Goal: Transaction & Acquisition: Obtain resource

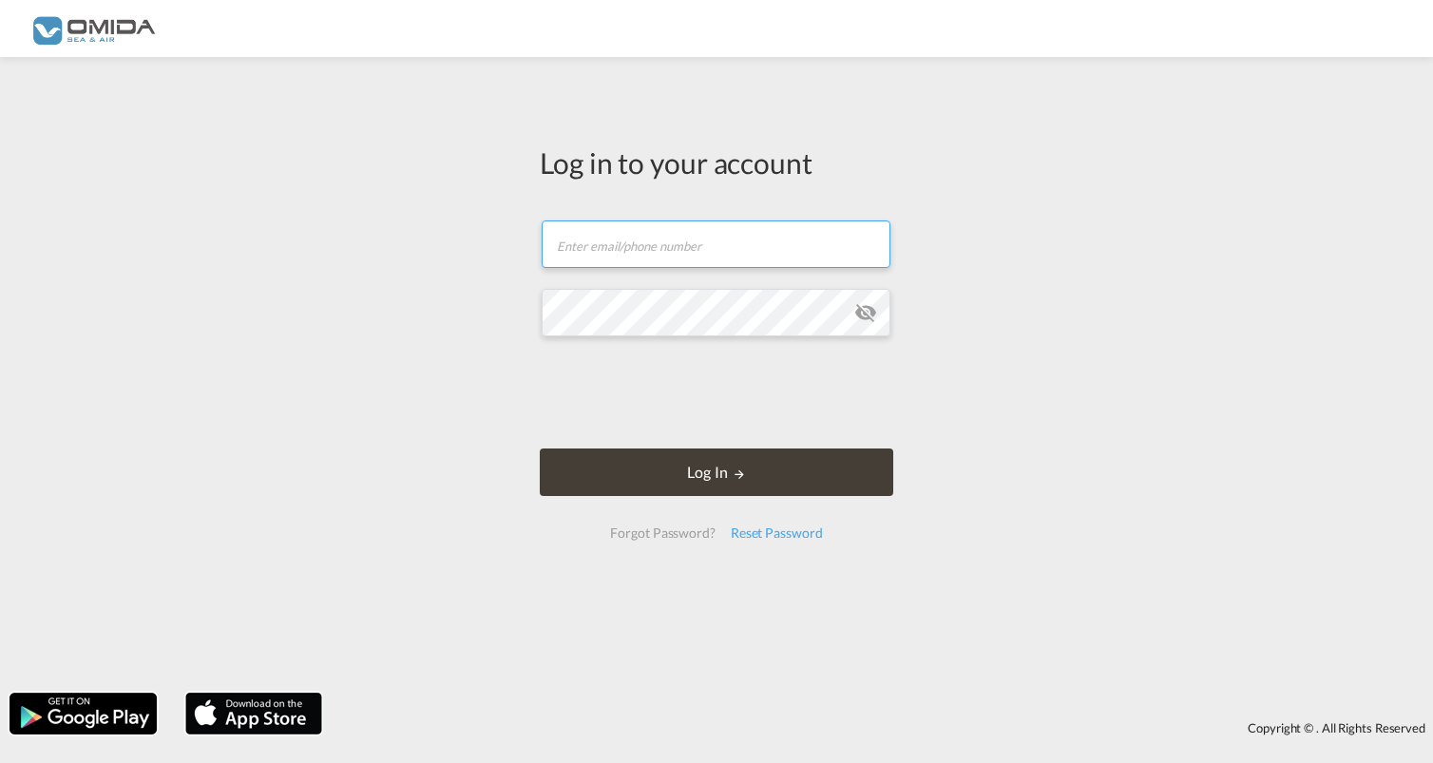
type input "[PERSON_NAME][EMAIL_ADDRESS][DOMAIN_NAME]"
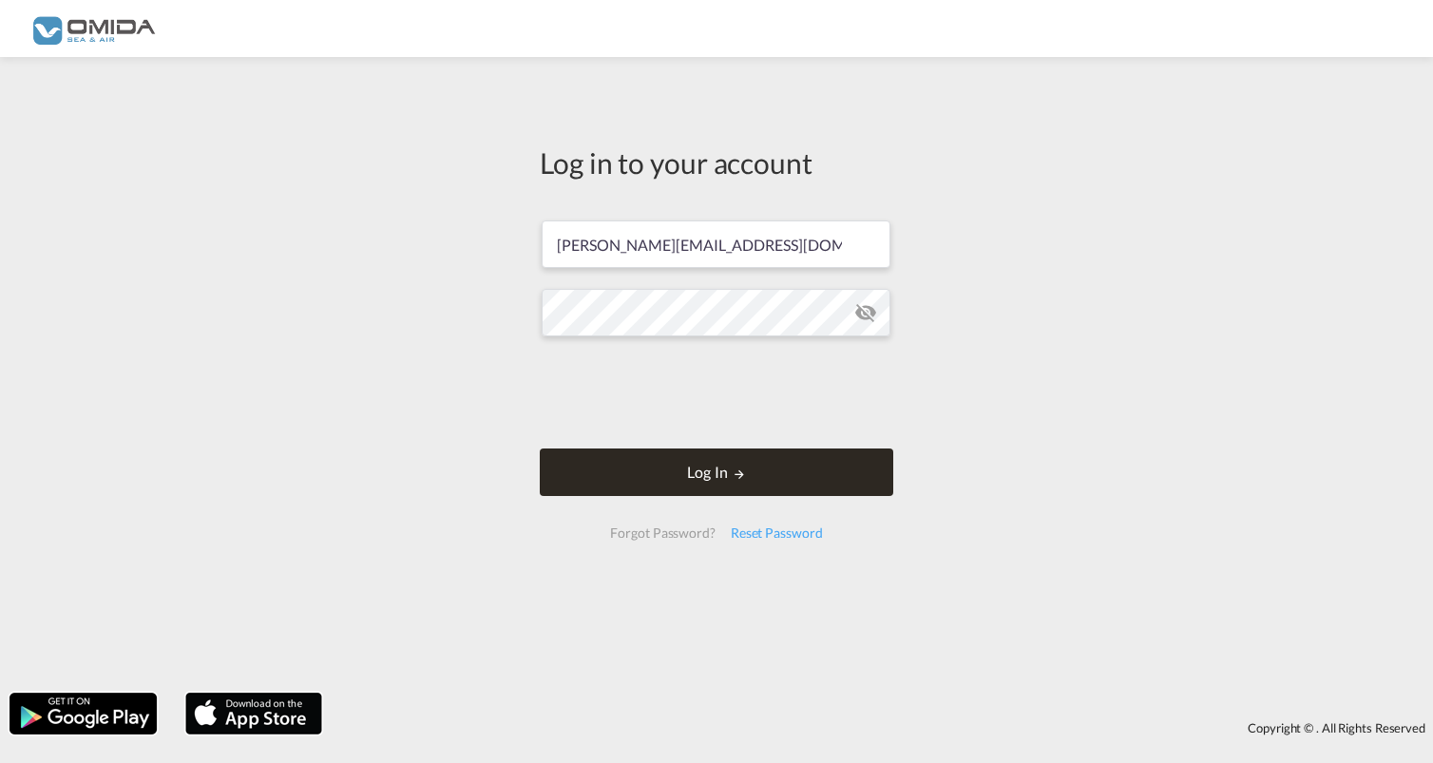
click at [714, 470] on button "Log In" at bounding box center [716, 472] width 353 height 48
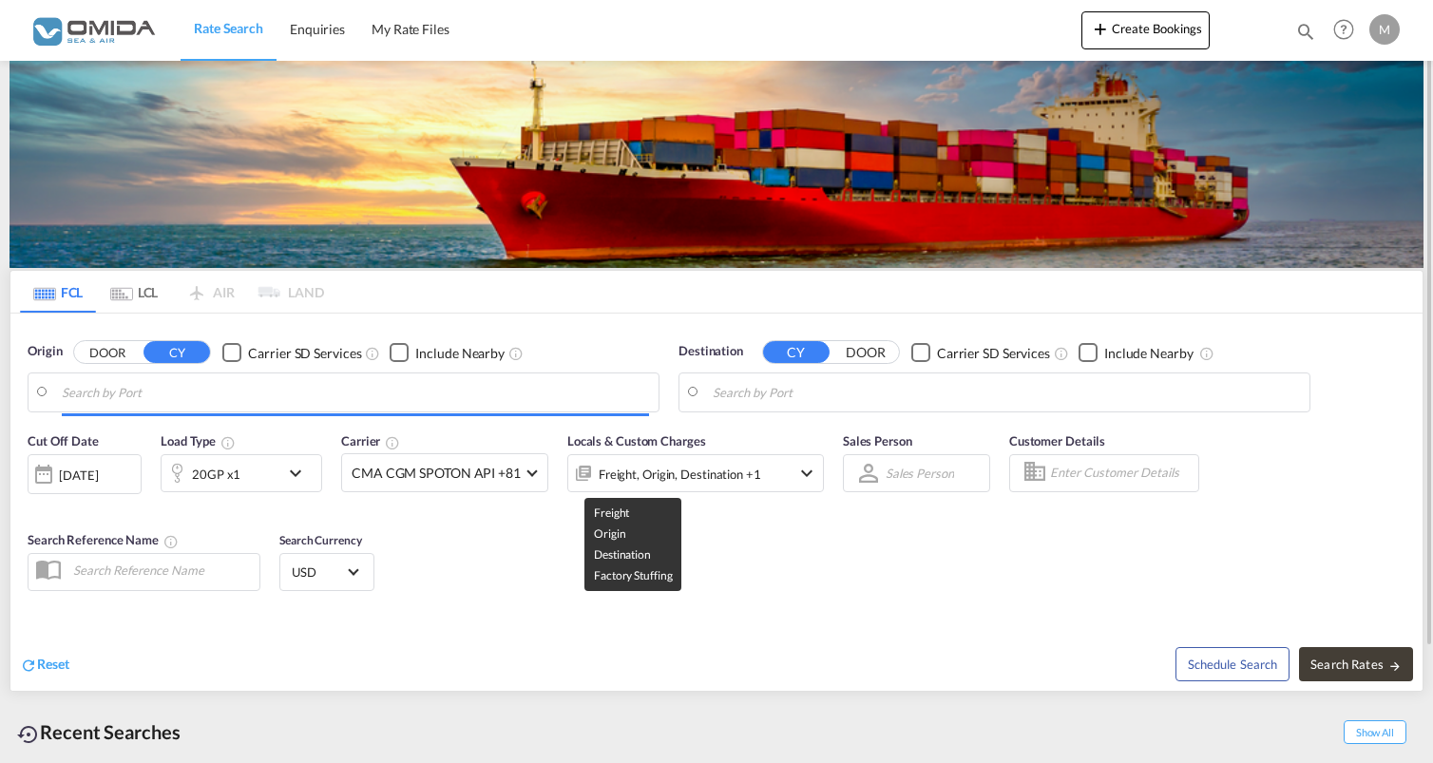
type input "Gdansk, PLGDN"
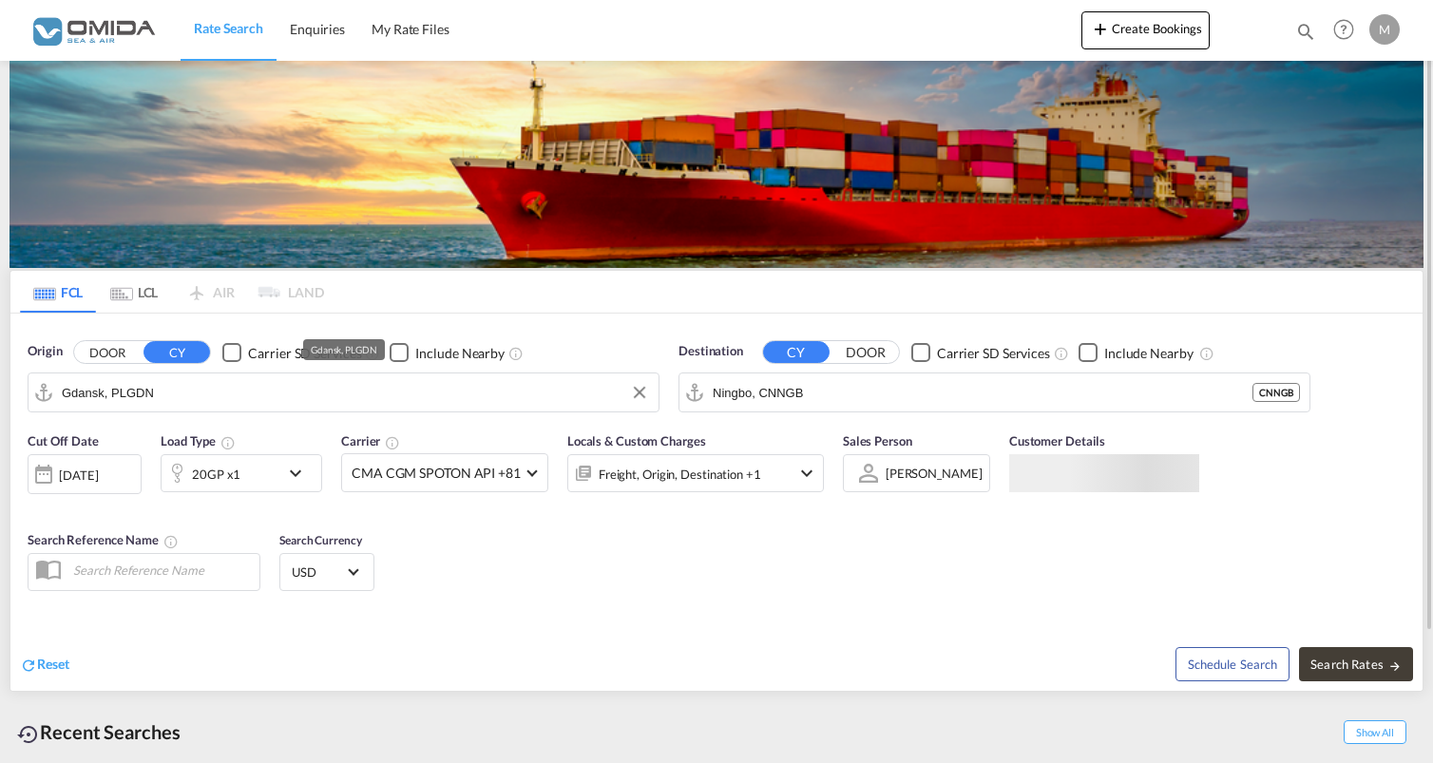
click at [390, 403] on input "Gdansk, PLGDN" at bounding box center [355, 392] width 587 height 29
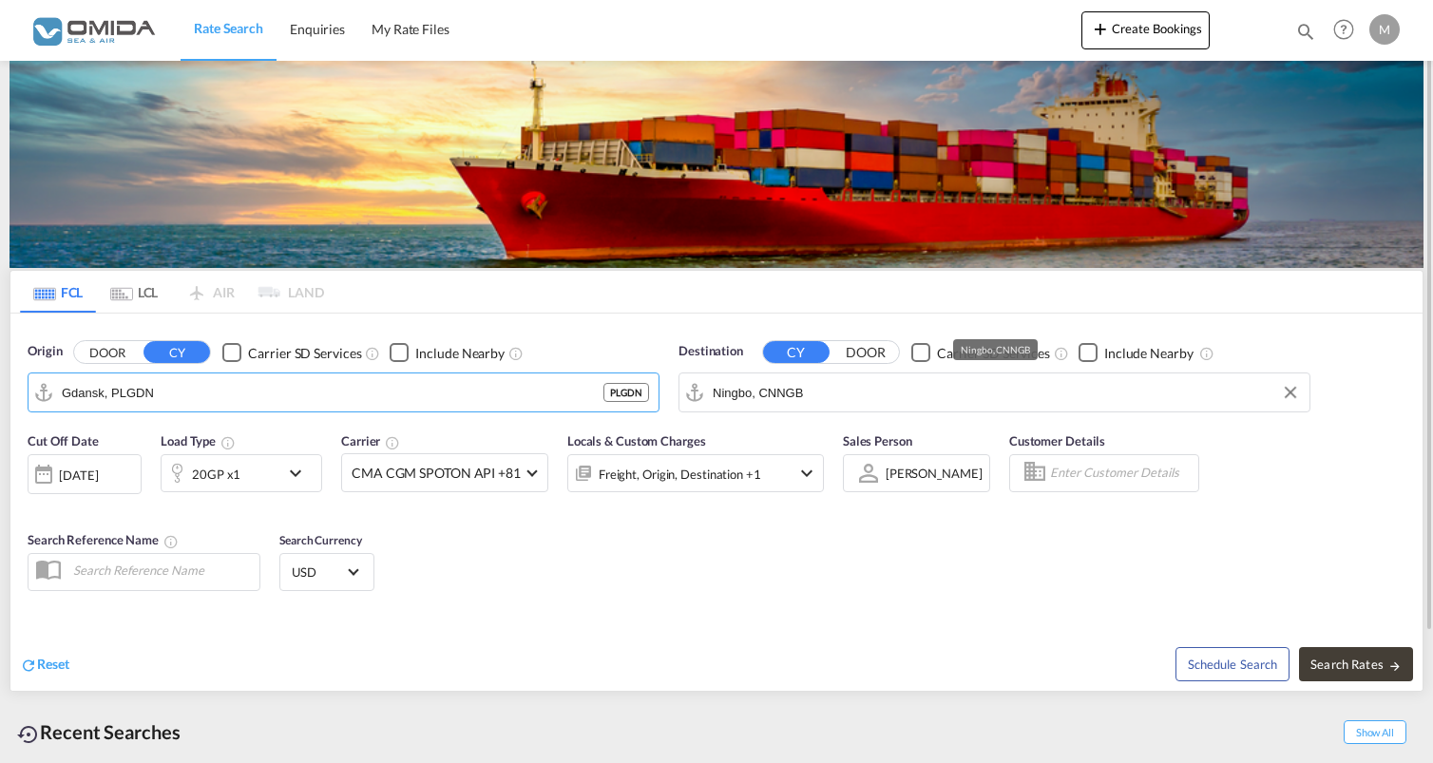
click at [831, 395] on input "Ningbo, CNNGB" at bounding box center [1006, 392] width 587 height 29
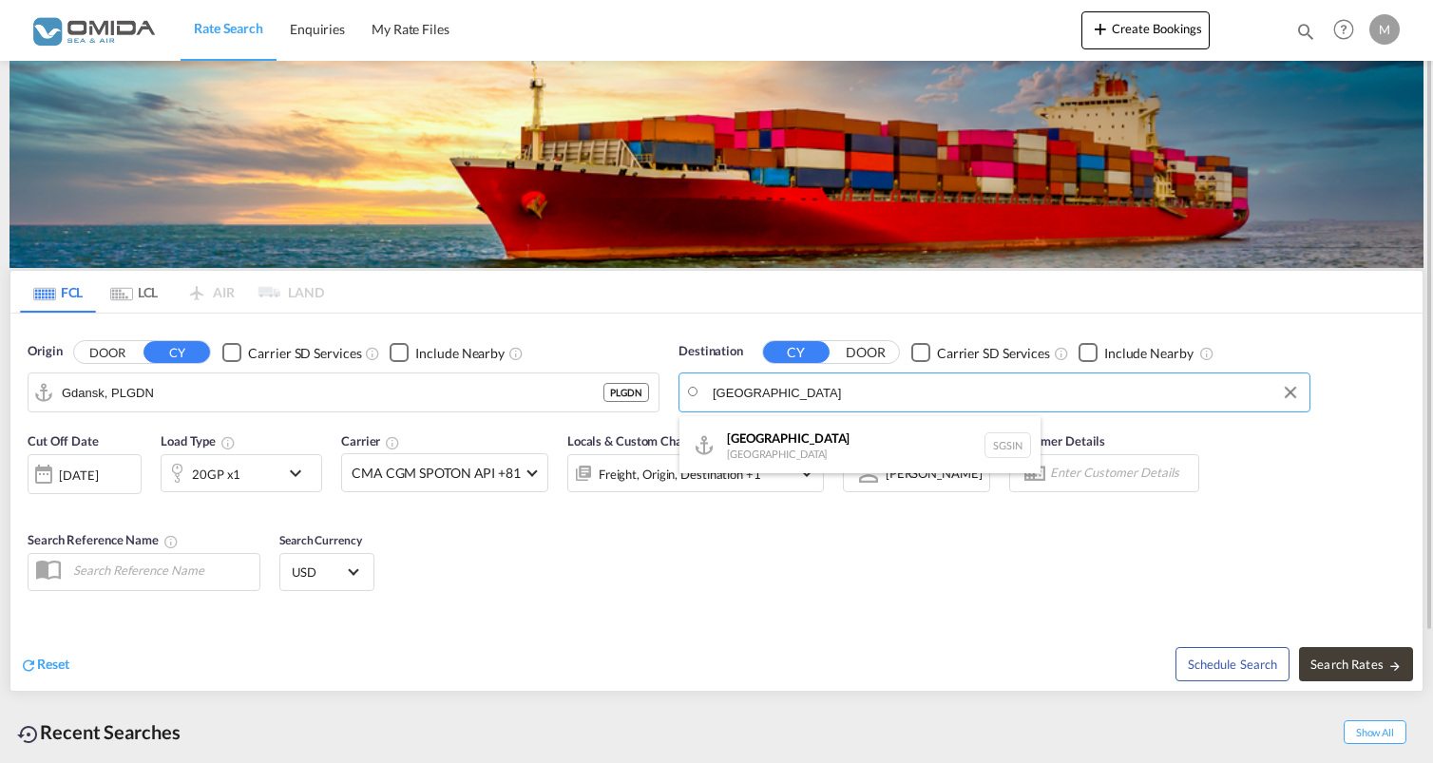
click at [869, 436] on div "Singapore [GEOGRAPHIC_DATA] [GEOGRAPHIC_DATA]" at bounding box center [859, 444] width 361 height 57
type input "[GEOGRAPHIC_DATA], SGSIN"
click at [276, 483] on div "20GP x1" at bounding box center [221, 473] width 118 height 38
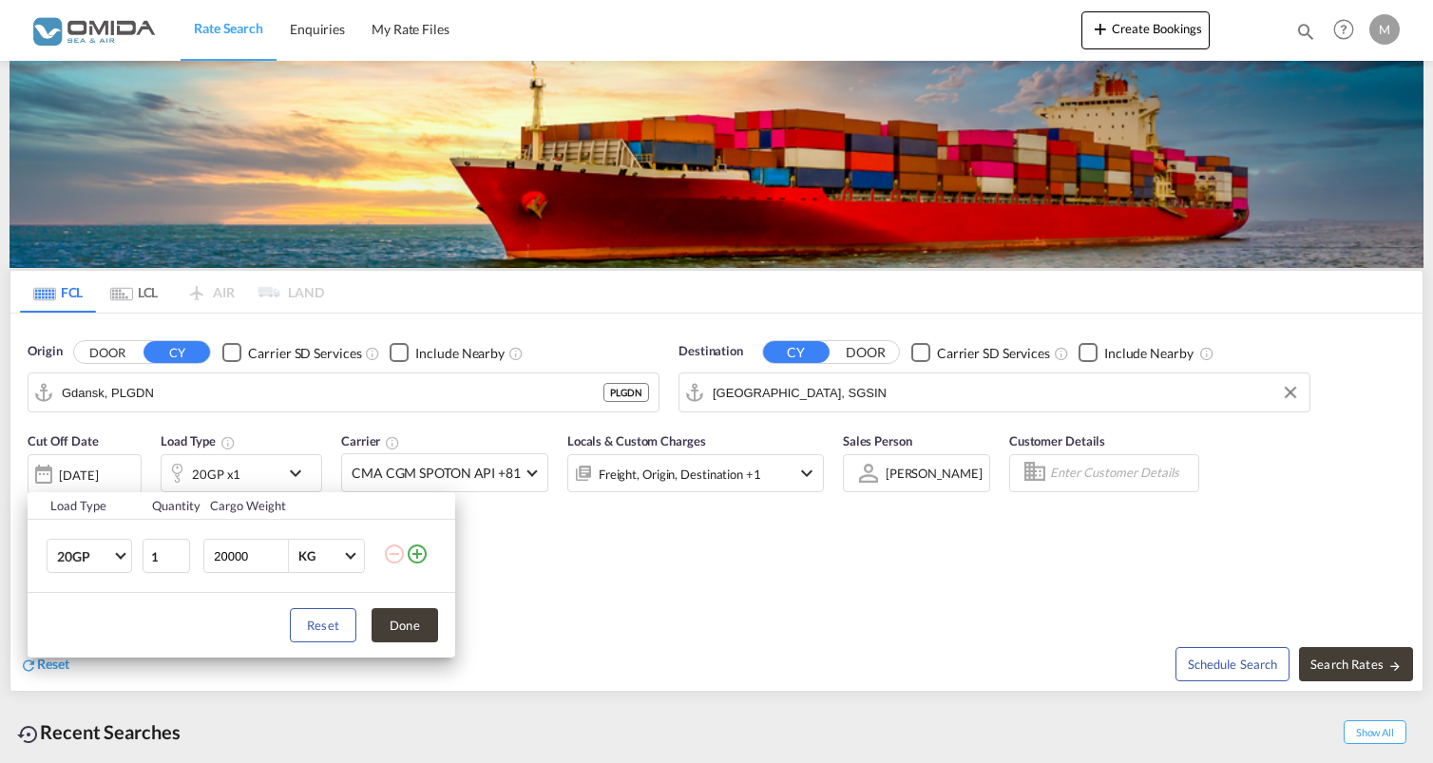
click at [412, 555] on md-icon "icon-plus-circle-outline" at bounding box center [417, 553] width 23 height 23
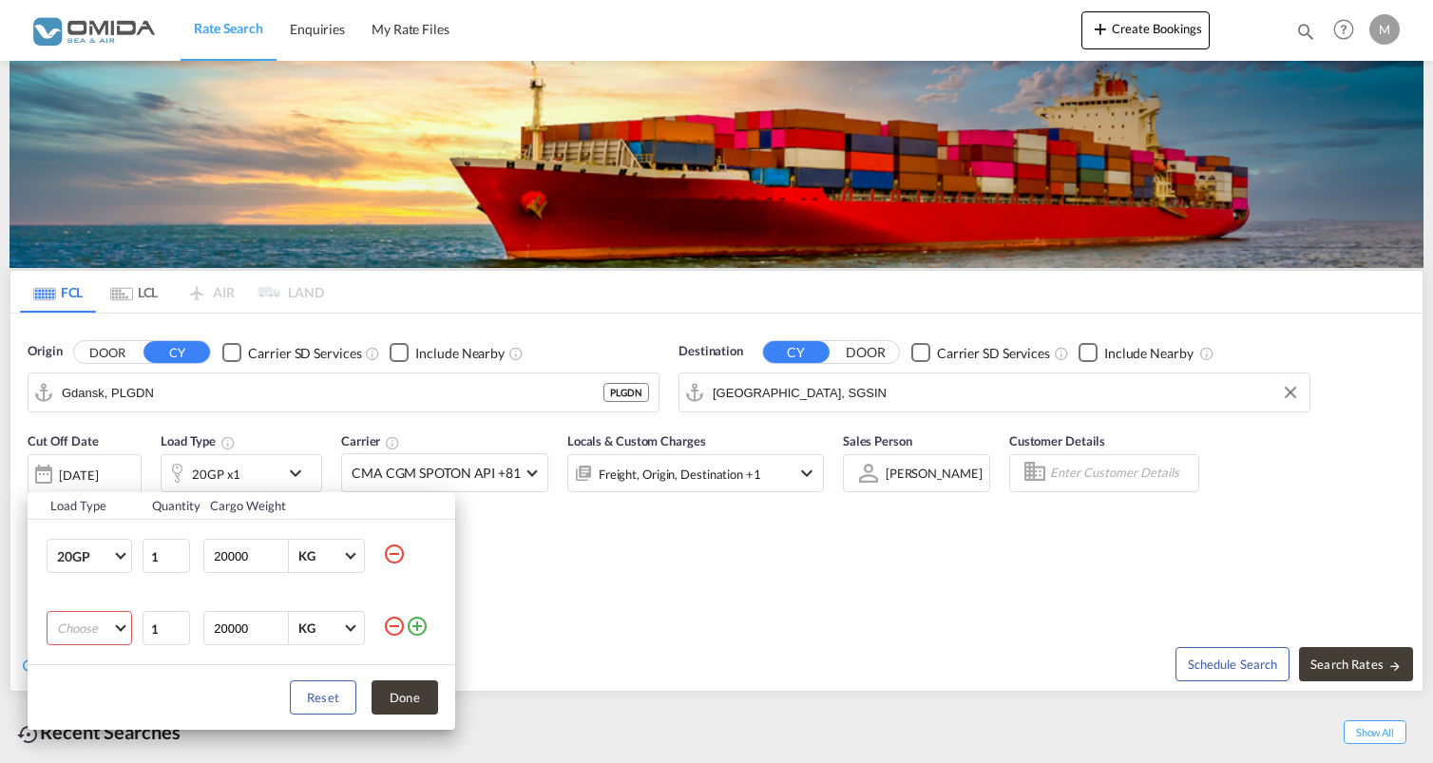
click at [97, 627] on md-select "Choose 20GP 40GP 40HC 45HC 20RE 40RE 40HR 20OT 40OT 20FR 40FR 40NR 20NR 45S 20T…" at bounding box center [90, 628] width 86 height 34
click at [101, 612] on md-option "40HC" at bounding box center [106, 625] width 129 height 46
click at [424, 695] on button "Done" at bounding box center [404, 697] width 67 height 34
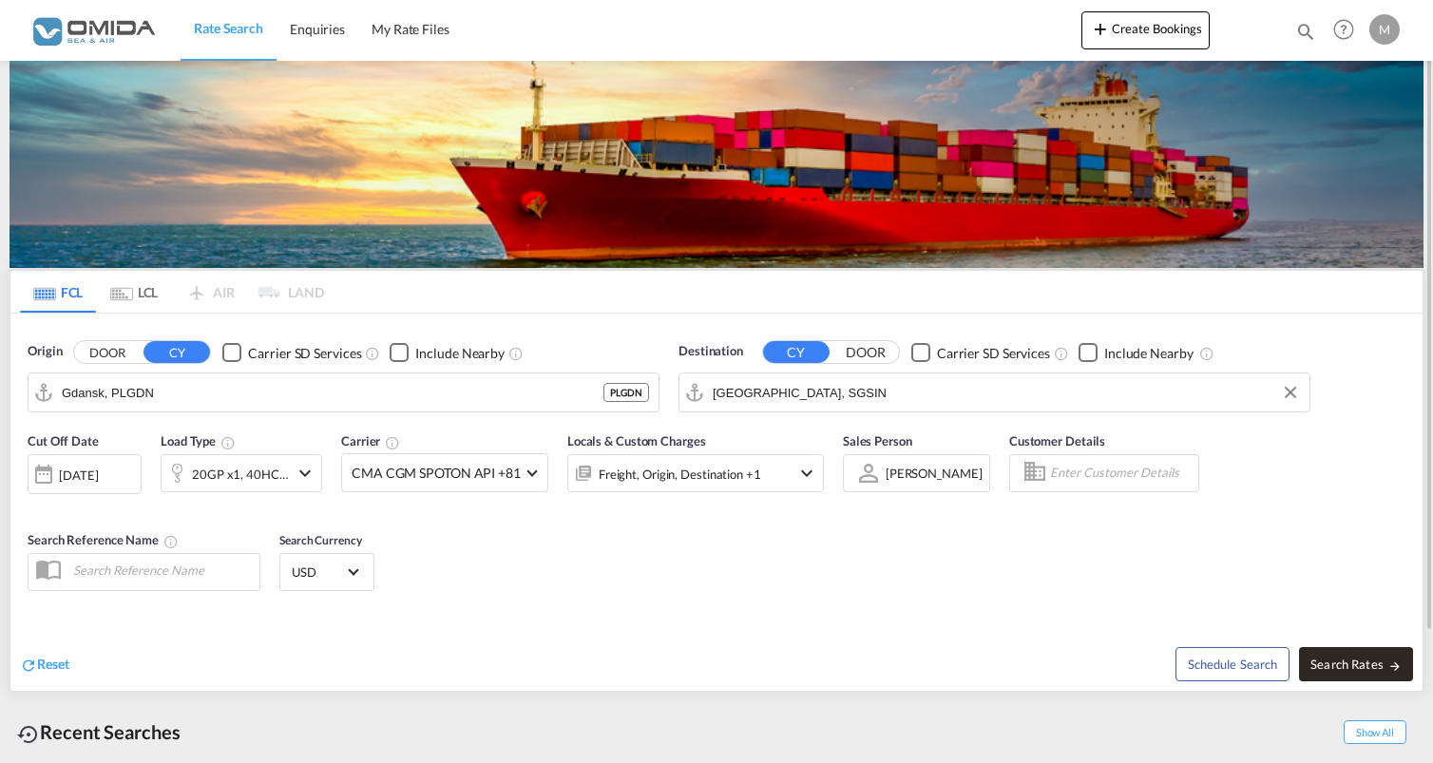
click at [1316, 667] on span "Search Rates" at bounding box center [1355, 664] width 91 height 15
type input "PLGDN to SGSIN / [DATE]"
